Goal: Transaction & Acquisition: Subscribe to service/newsletter

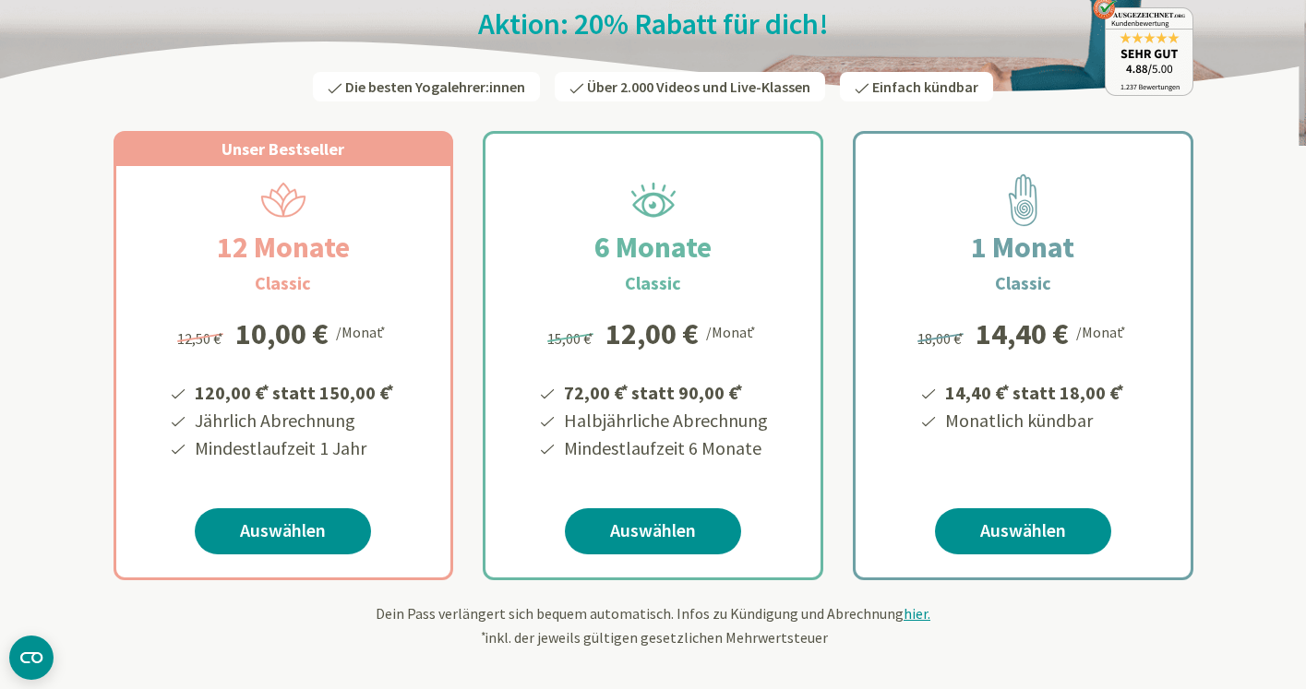
scroll to position [224, 0]
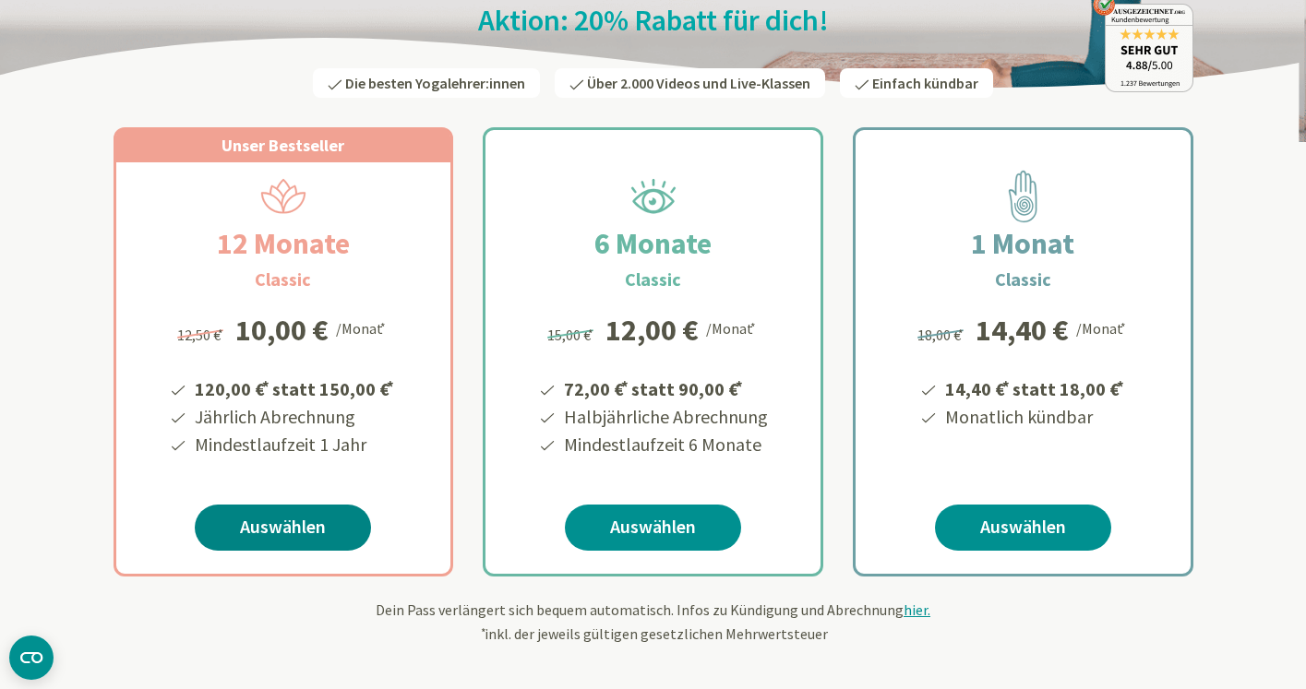
click at [269, 534] on link "Auswählen" at bounding box center [283, 528] width 176 height 46
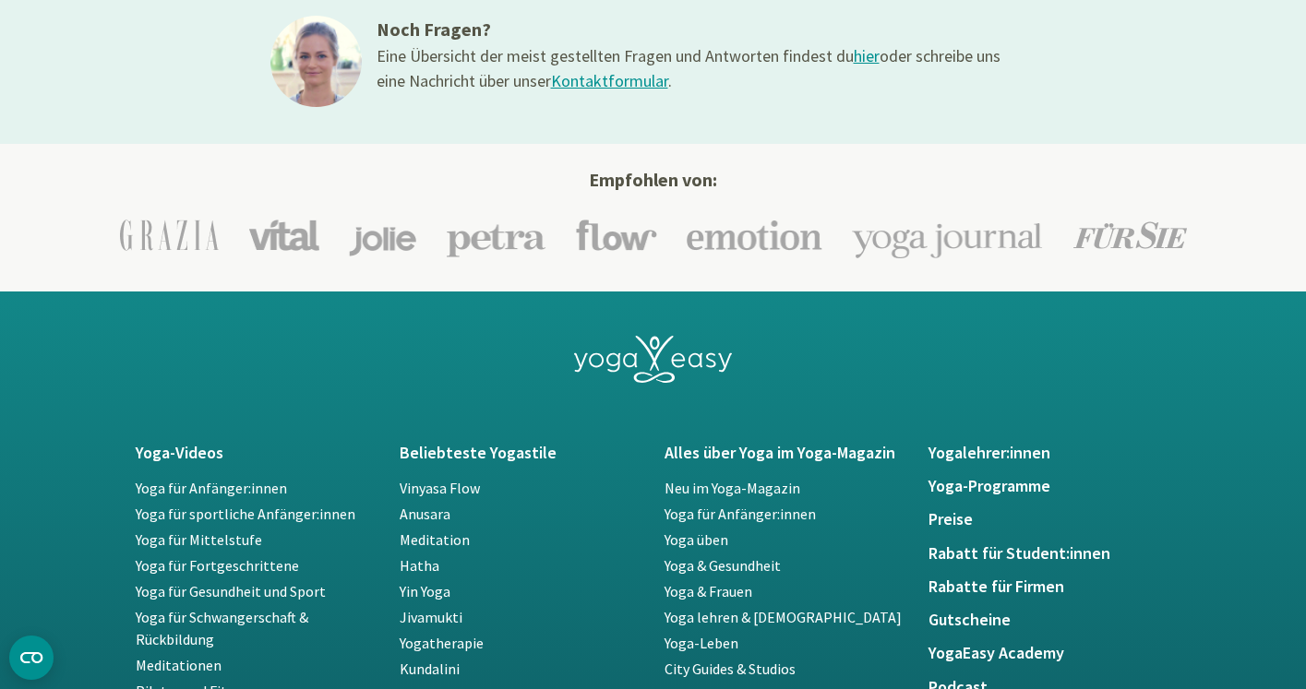
scroll to position [3123, 0]
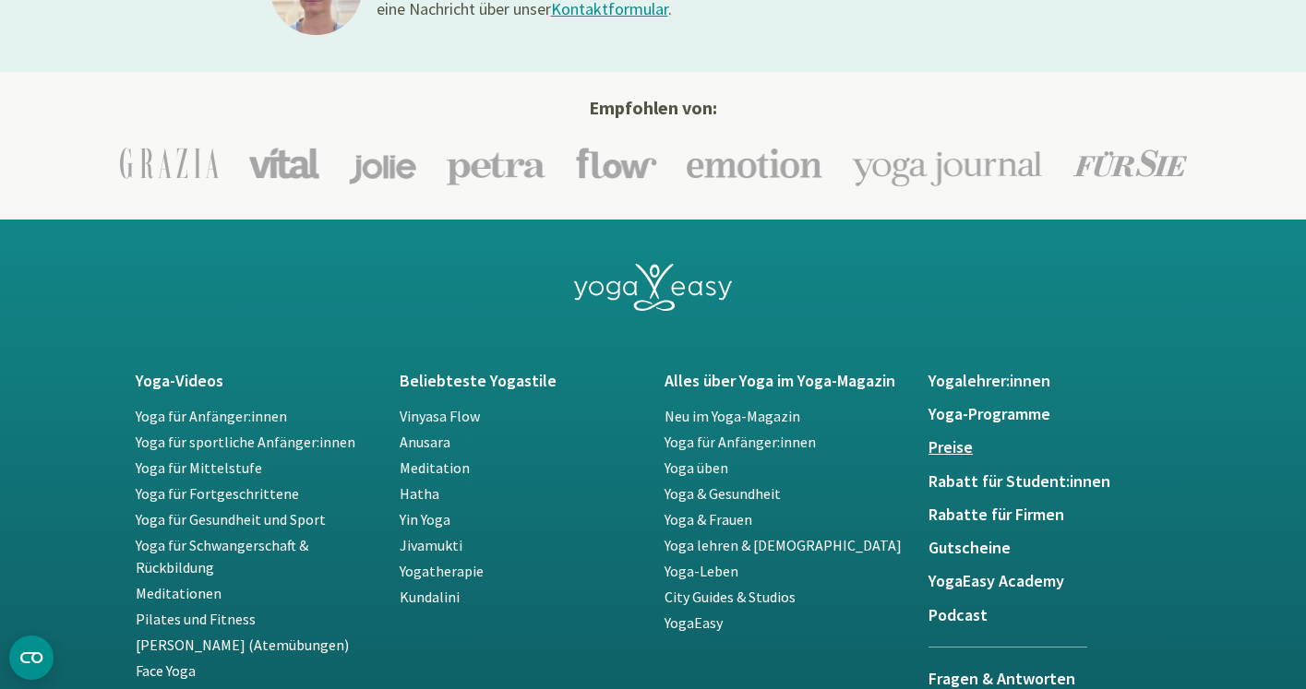
click at [942, 444] on h5 "Preise" at bounding box center [1049, 447] width 243 height 18
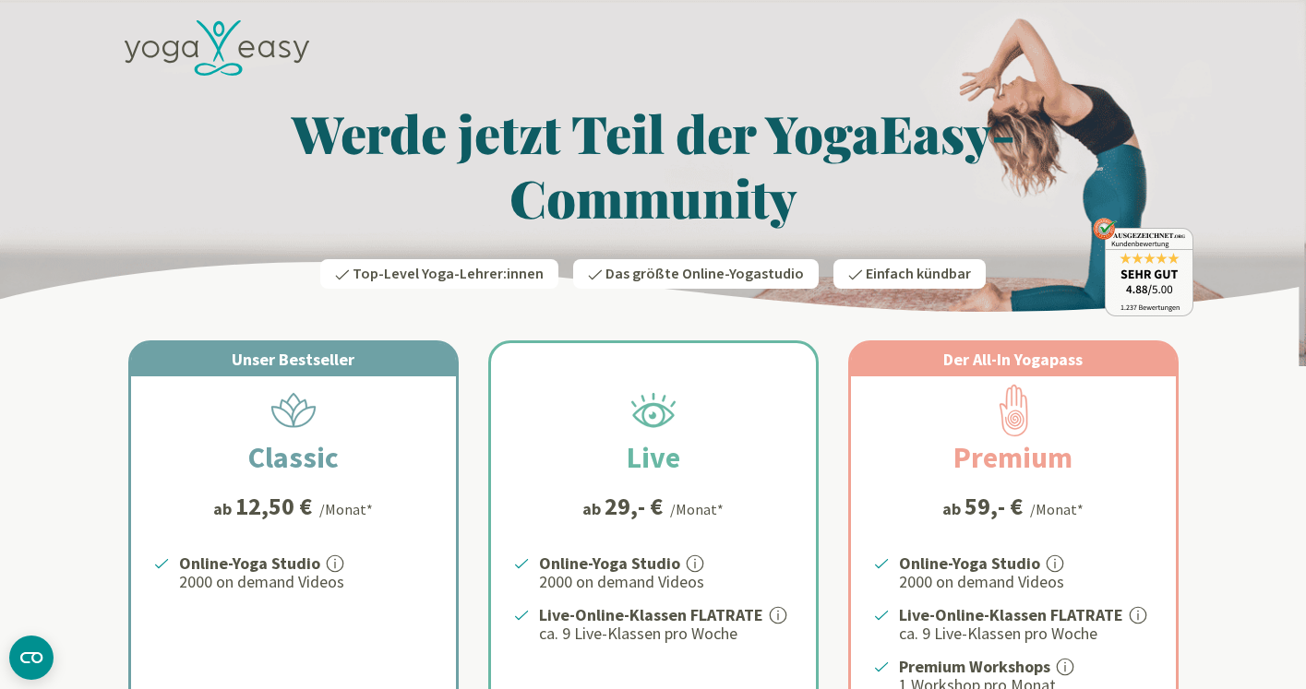
click at [190, 42] on icon at bounding box center [190, 49] width 17 height 17
